Goal: Find specific page/section: Find specific page/section

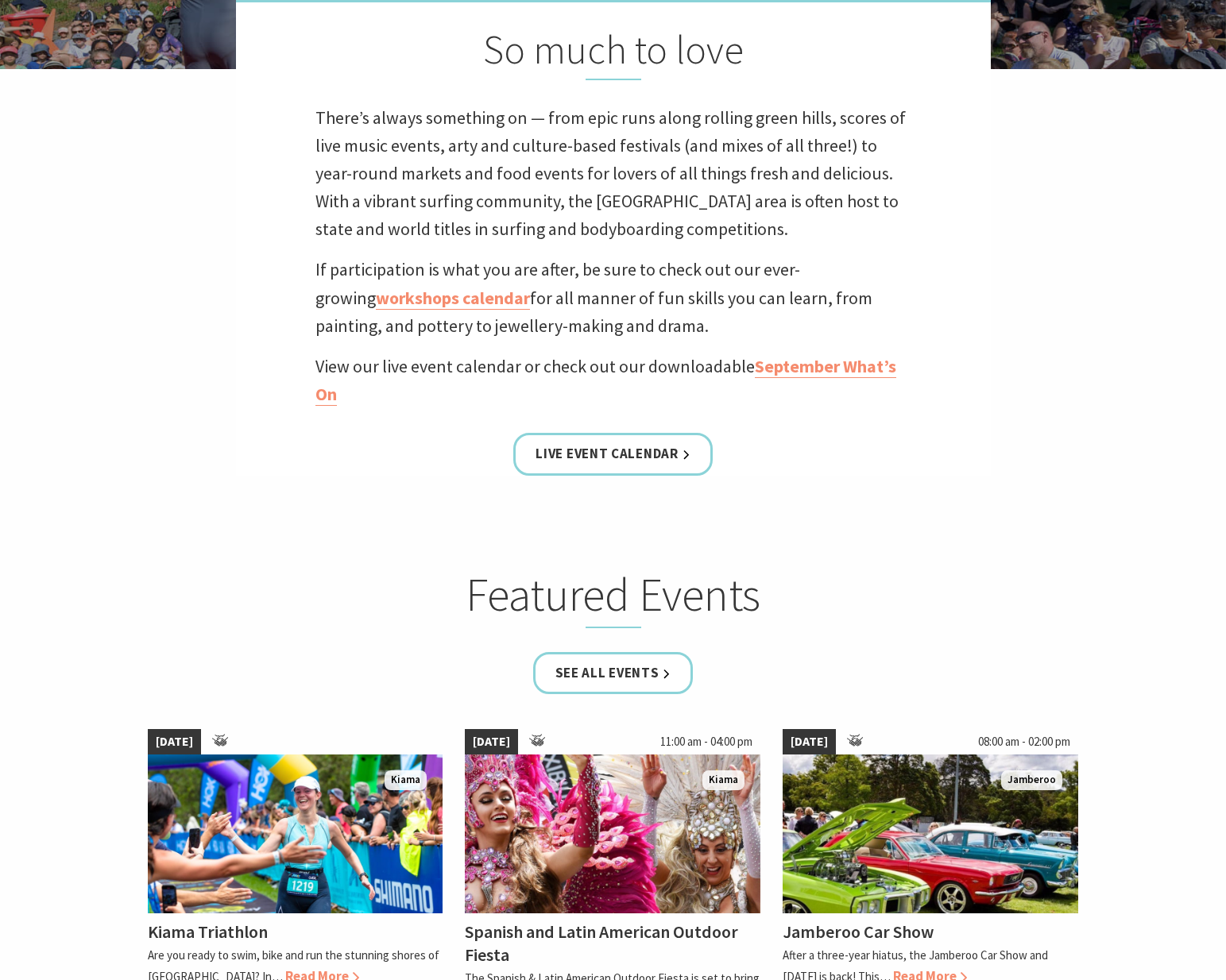
scroll to position [1168, 0]
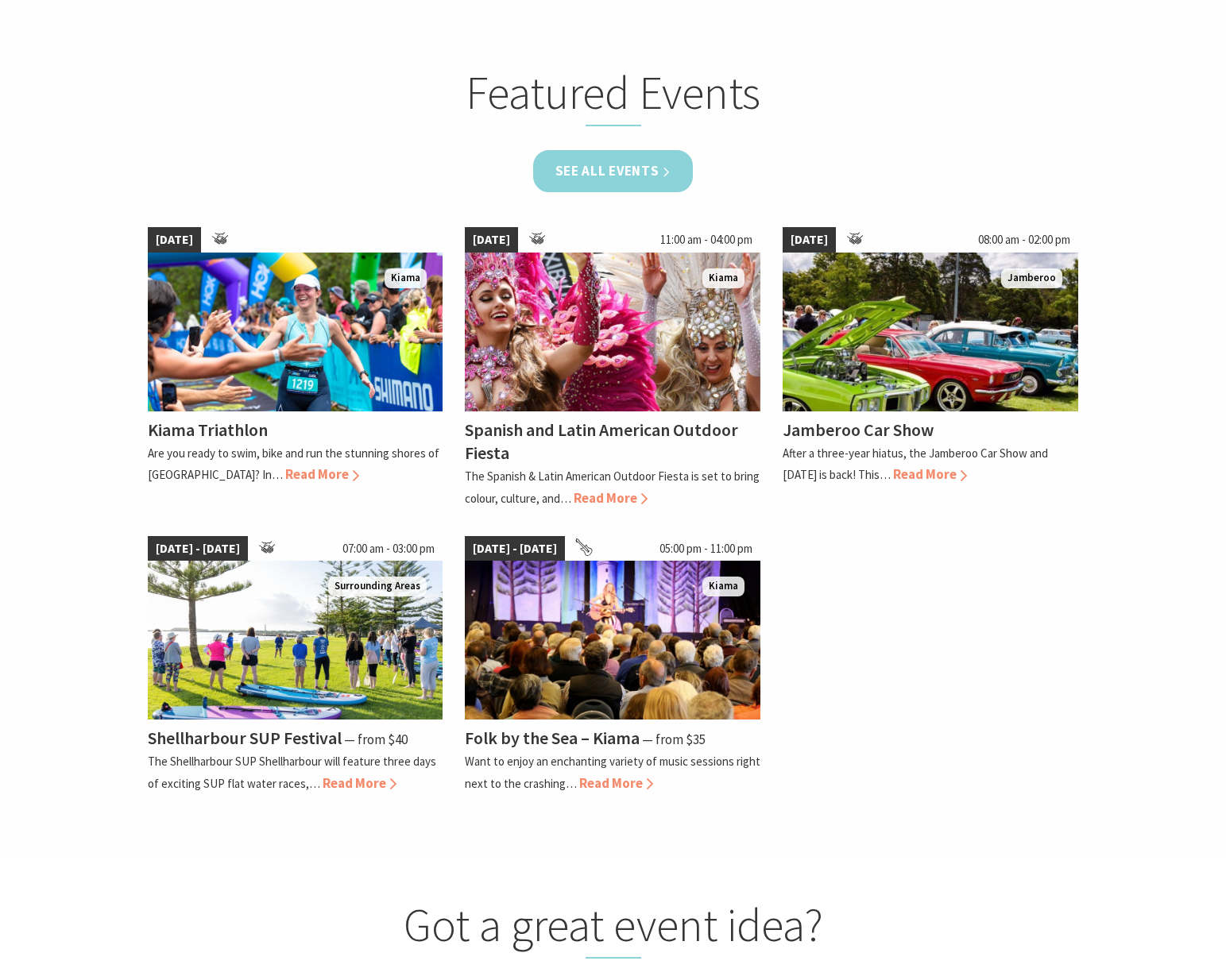
click at [632, 184] on link "See all Events" at bounding box center [613, 170] width 160 height 42
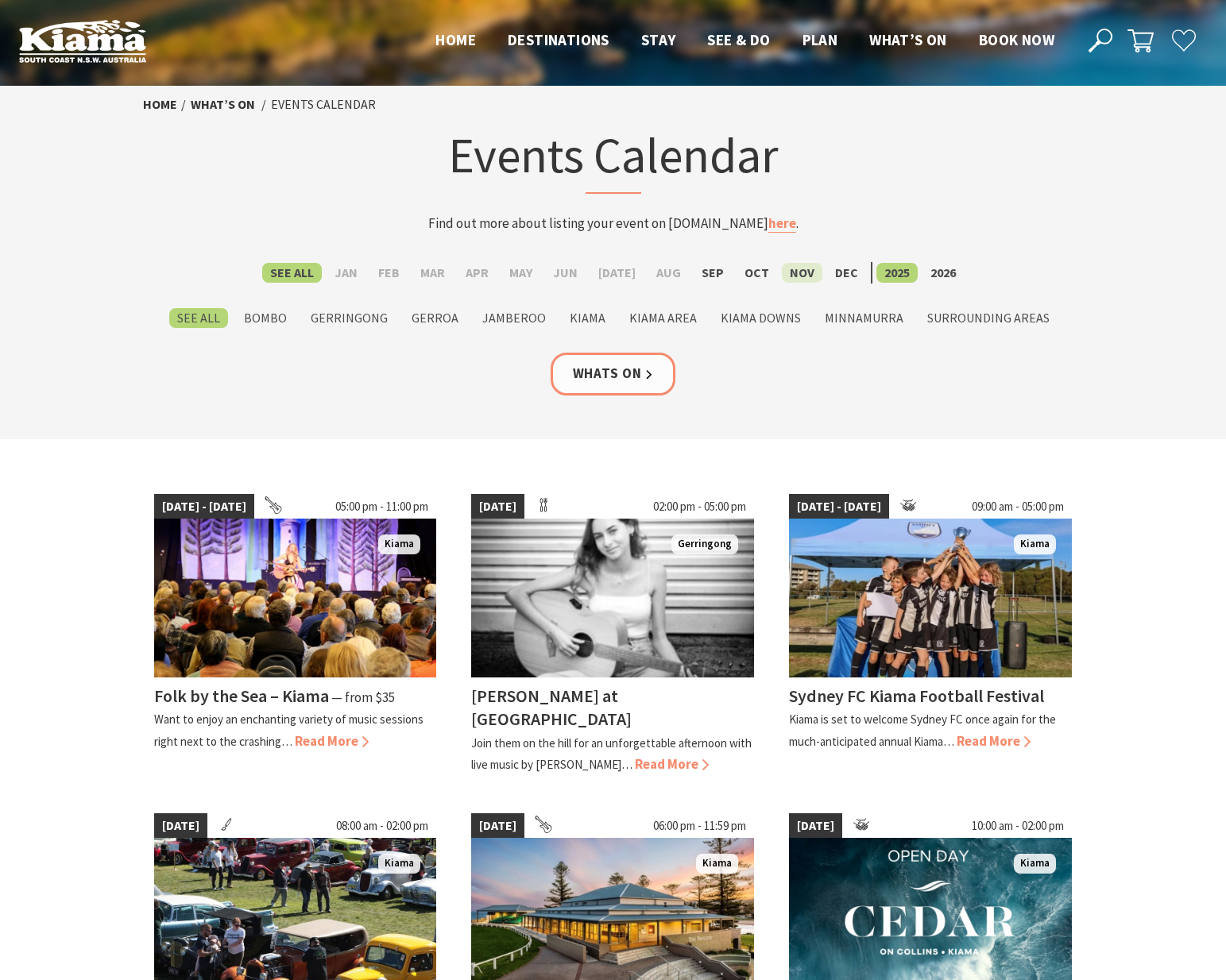
click at [795, 277] on label "Nov" at bounding box center [801, 272] width 40 height 20
click at [0, 0] on input "Nov" at bounding box center [0, 0] width 0 height 0
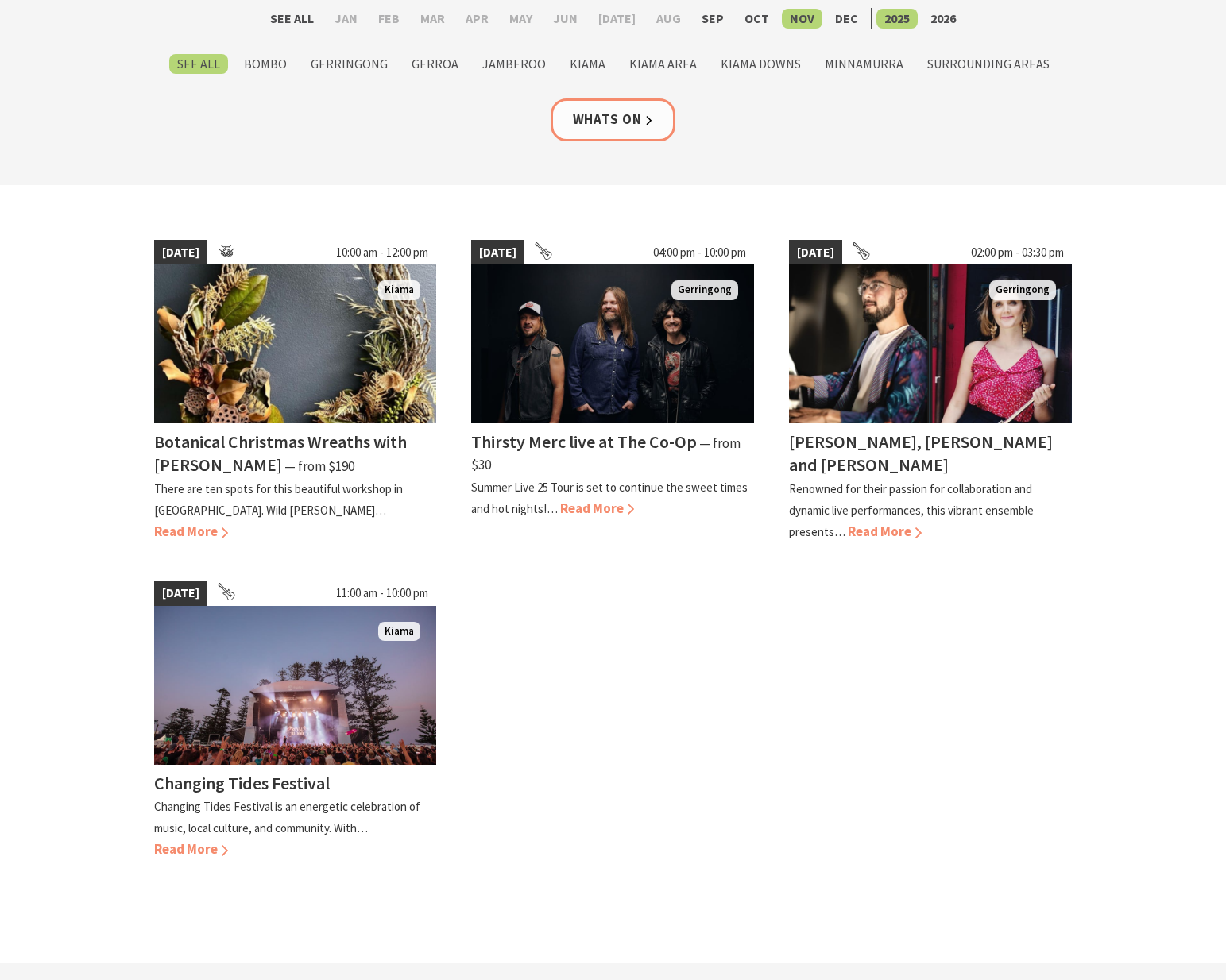
scroll to position [308, 0]
